Goal: Find specific page/section: Find specific page/section

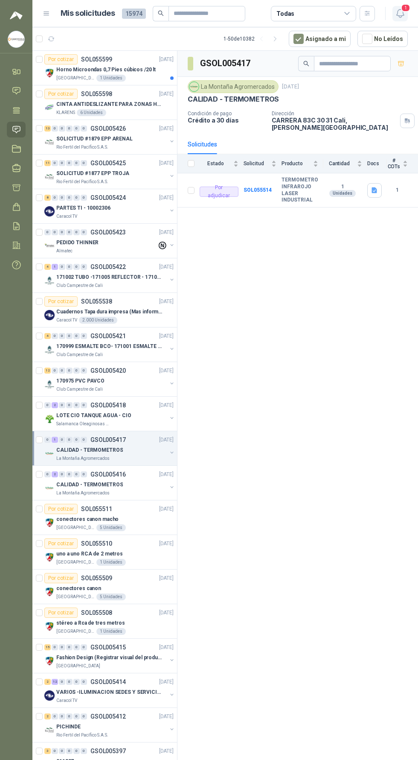
click at [405, 8] on span "1" at bounding box center [405, 8] width 9 height 8
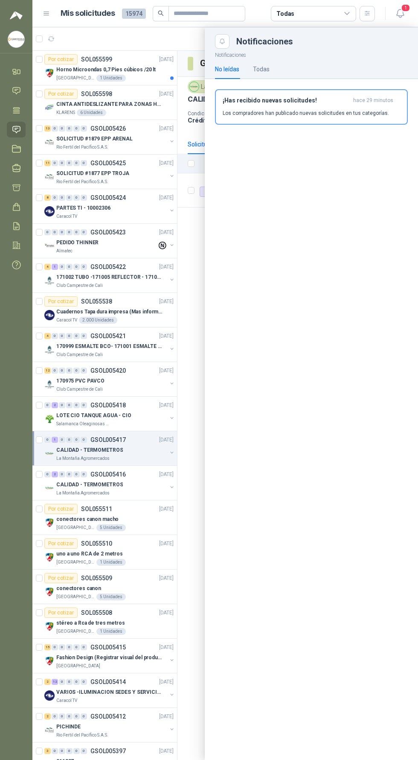
click at [127, 75] on div at bounding box center [225, 393] width 386 height 732
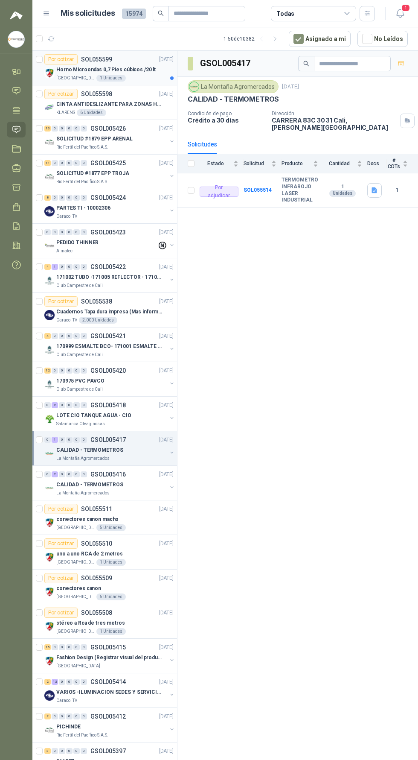
click at [137, 68] on p "Horno Microondas 0,7 Pies cúbicos /20 lt" at bounding box center [105, 70] width 99 height 8
